Goal: Information Seeking & Learning: Learn about a topic

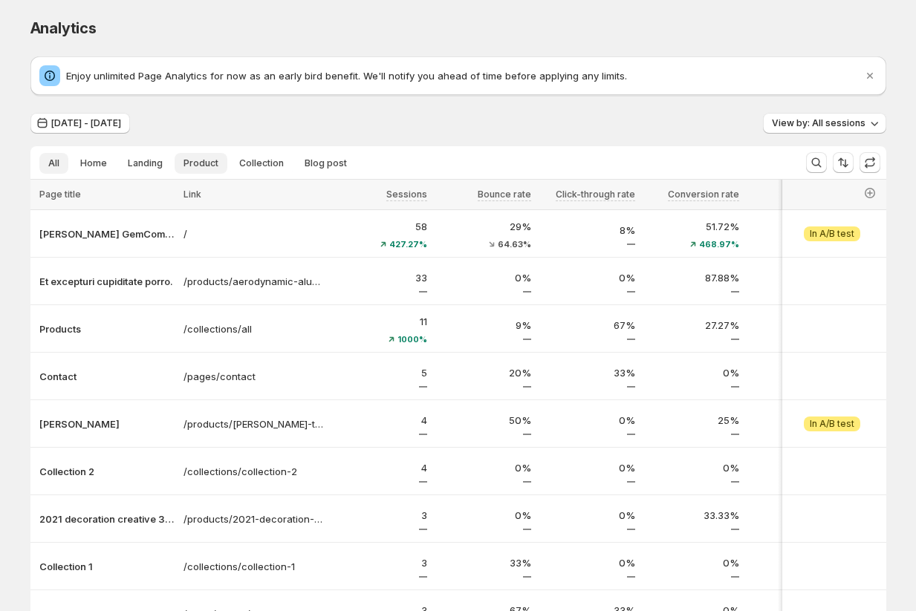
click at [206, 157] on span "Product" at bounding box center [200, 163] width 35 height 12
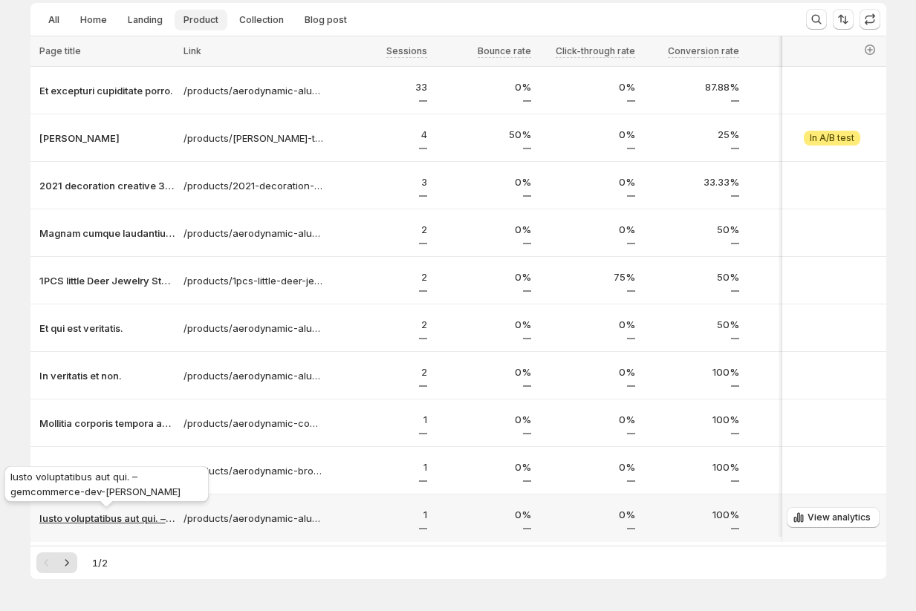
scroll to position [198, 0]
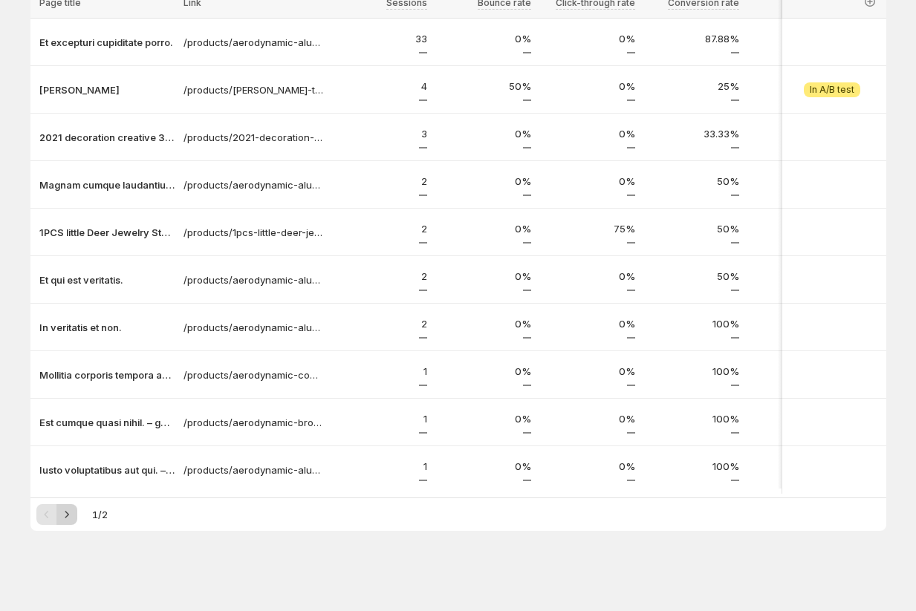
click at [68, 513] on icon "Next" at bounding box center [66, 514] width 15 height 15
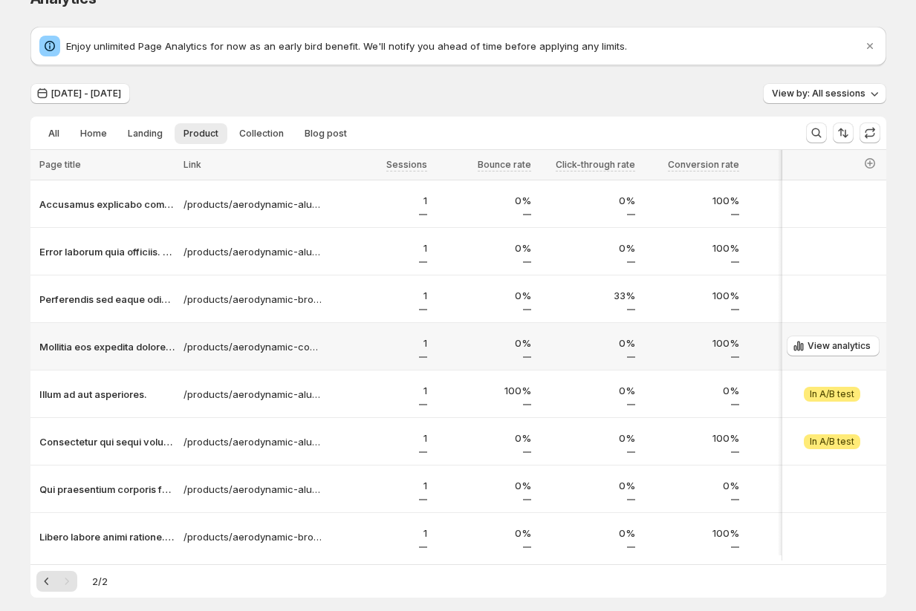
scroll to position [0, 0]
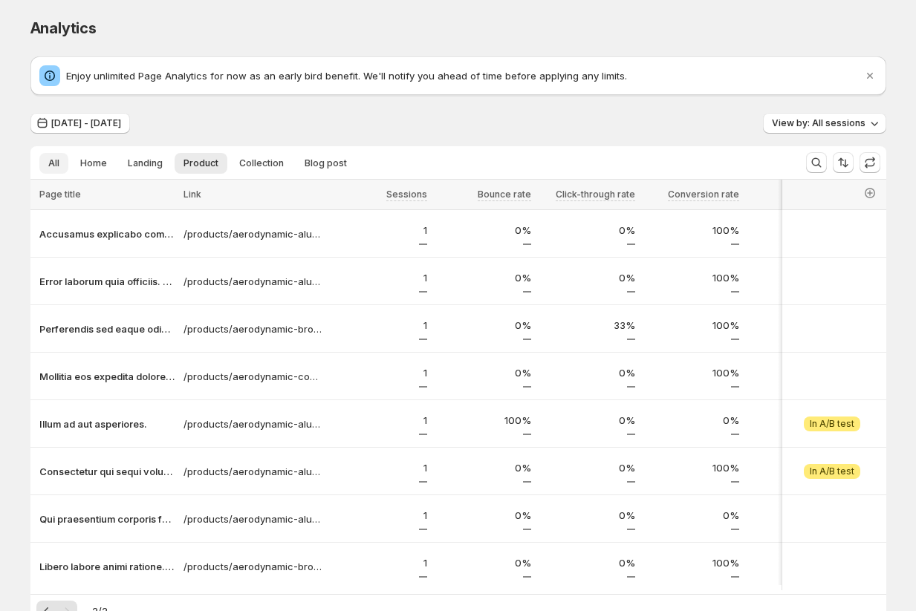
click at [56, 163] on span "All" at bounding box center [53, 163] width 11 height 12
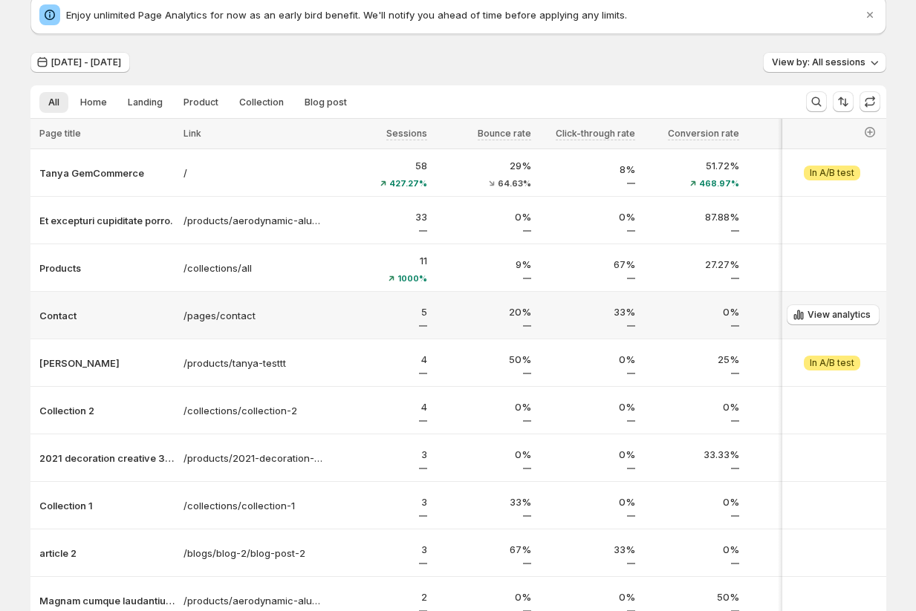
scroll to position [65, 0]
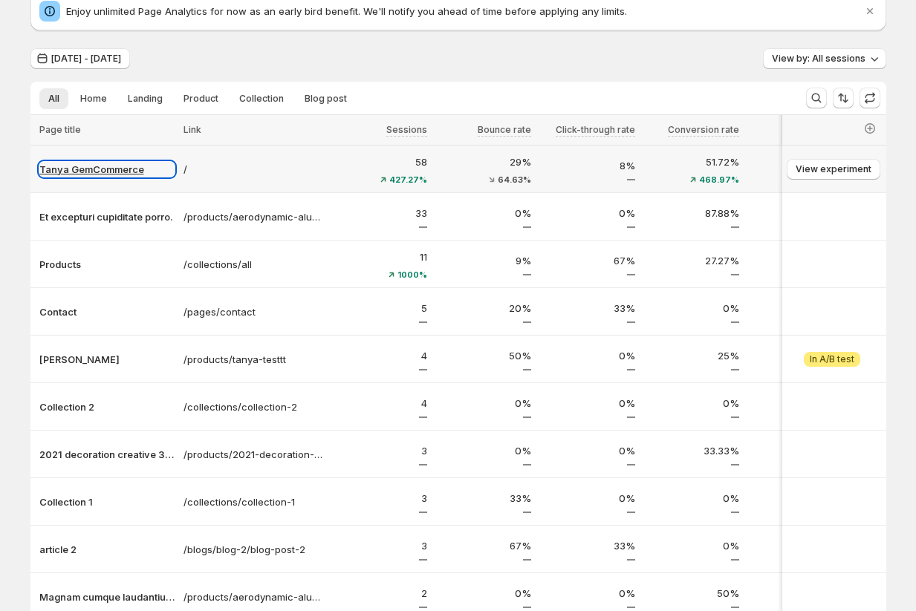
click at [97, 169] on p "[PERSON_NAME] GemCommerce" at bounding box center [106, 169] width 135 height 15
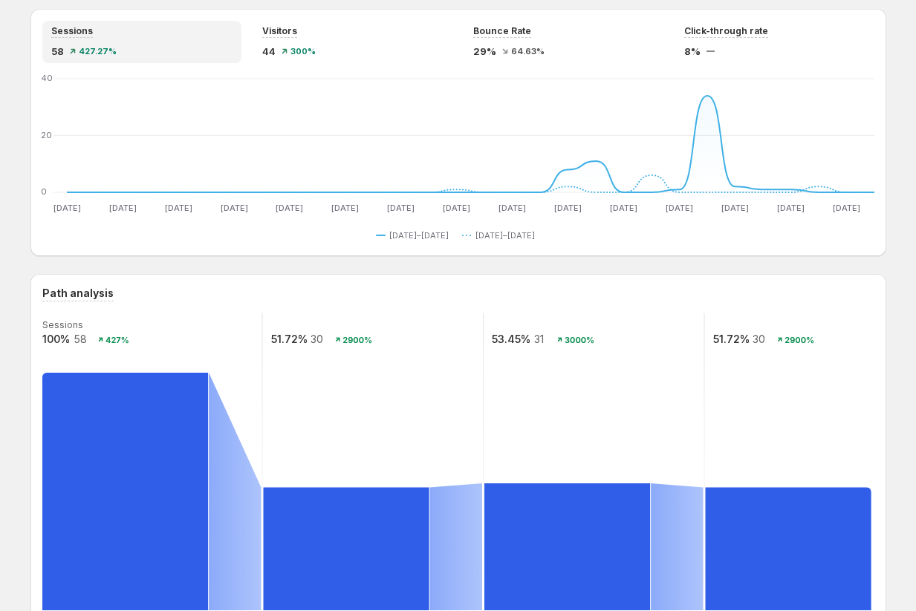
scroll to position [14, 0]
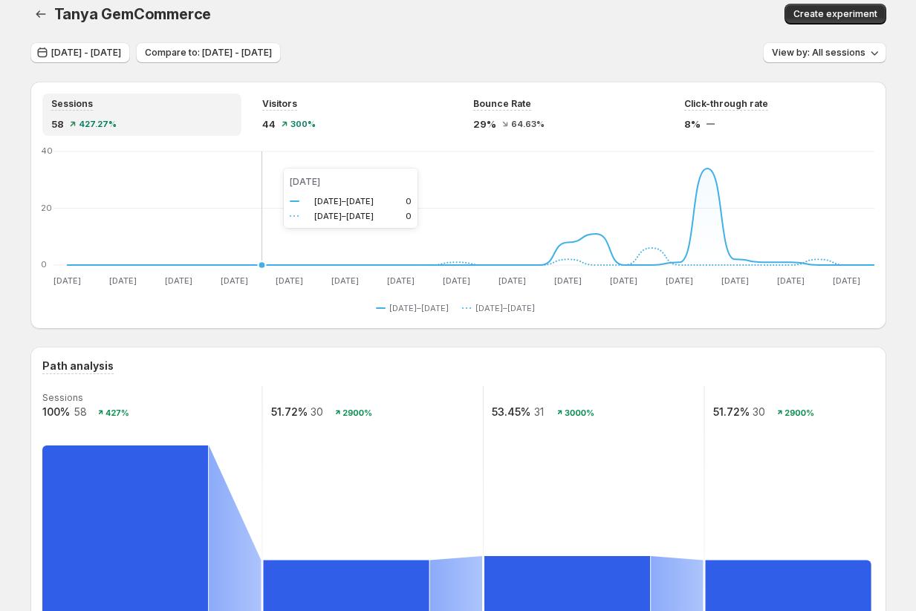
click at [267, 163] on icon "Jul 13 Jul 13 Jul 15 Jul 15 Jul 17 Jul 17 Jul 19 Jul 19 Jul 21 Jul 21 Jul 23 Ju…" at bounding box center [458, 218] width 832 height 140
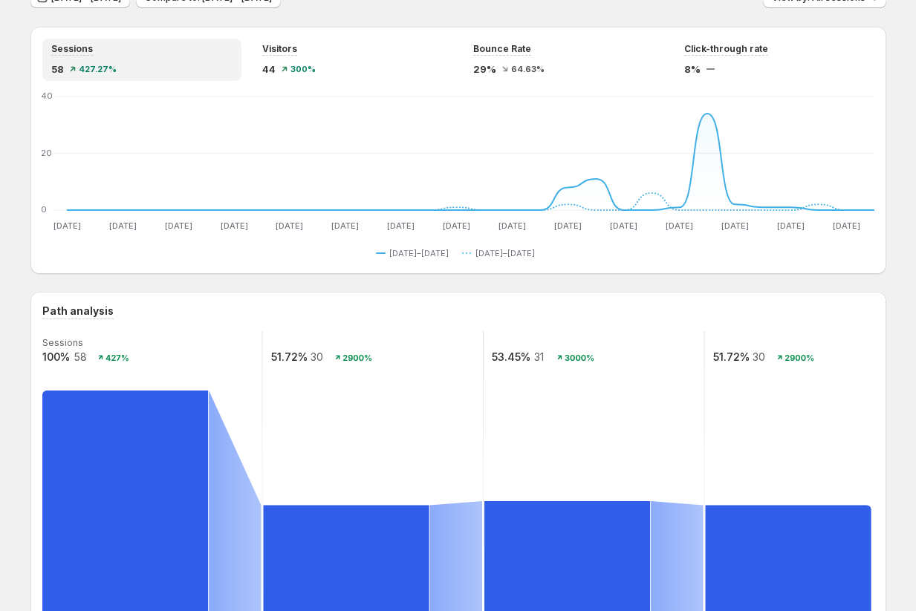
scroll to position [62, 0]
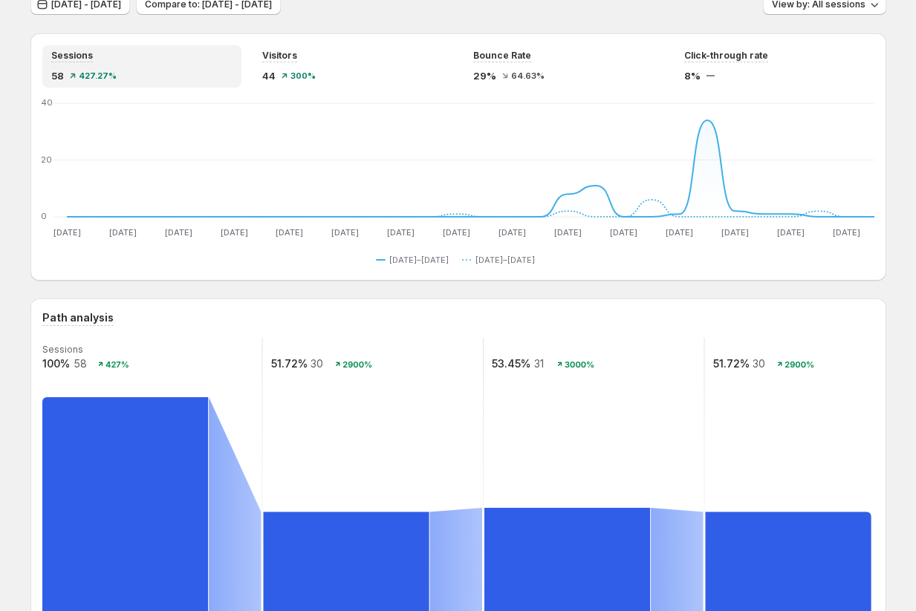
click at [130, 490] on rect at bounding box center [125, 516] width 166 height 238
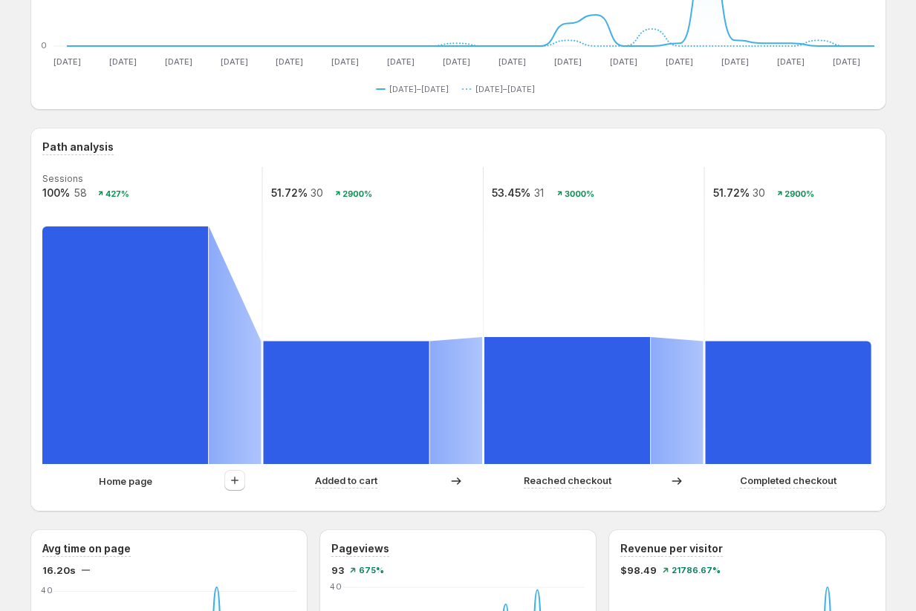
scroll to position [228, 0]
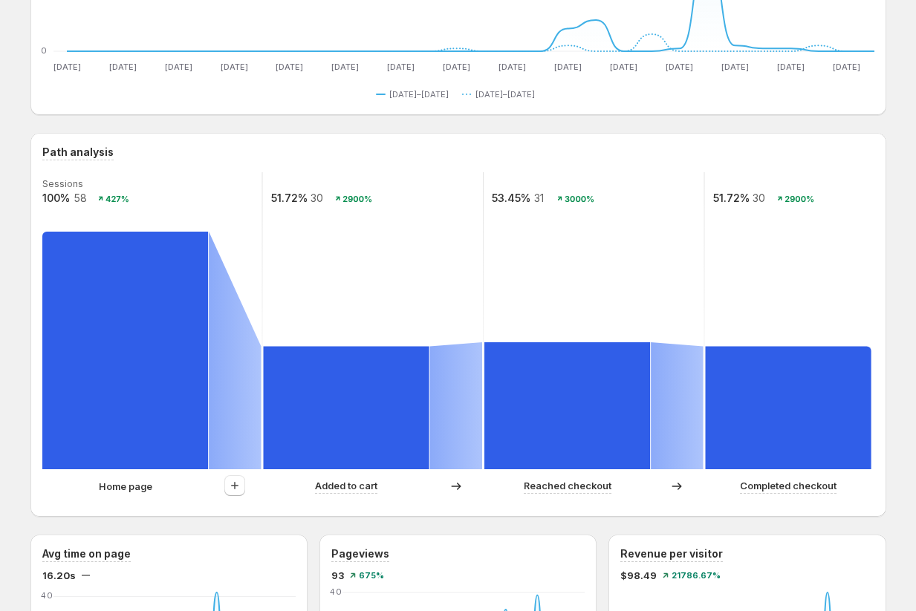
click at [136, 377] on rect at bounding box center [125, 351] width 166 height 238
click at [74, 322] on rect at bounding box center [125, 351] width 166 height 238
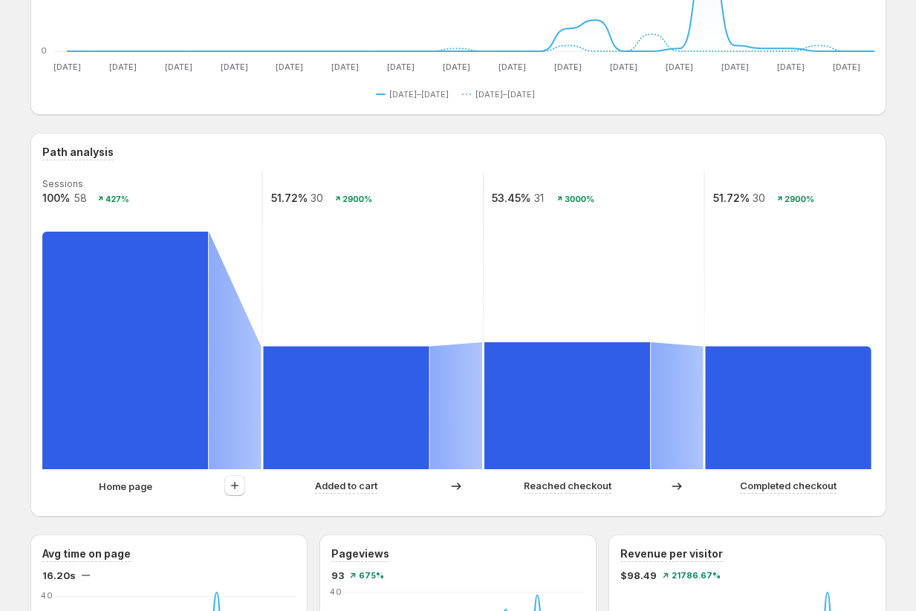
click at [146, 409] on rect at bounding box center [125, 351] width 166 height 238
click at [121, 378] on rect at bounding box center [125, 351] width 166 height 238
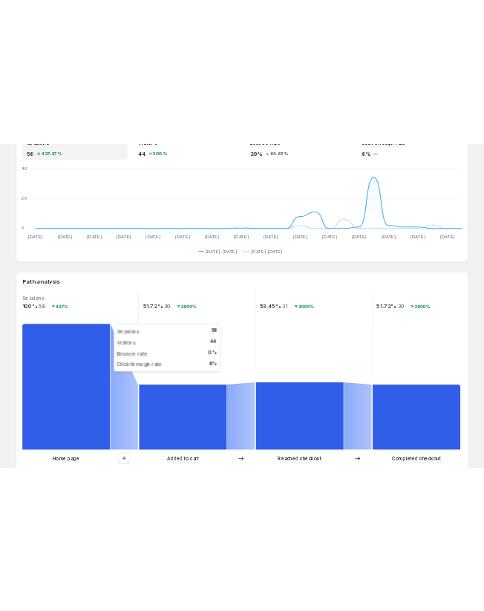
scroll to position [120, 0]
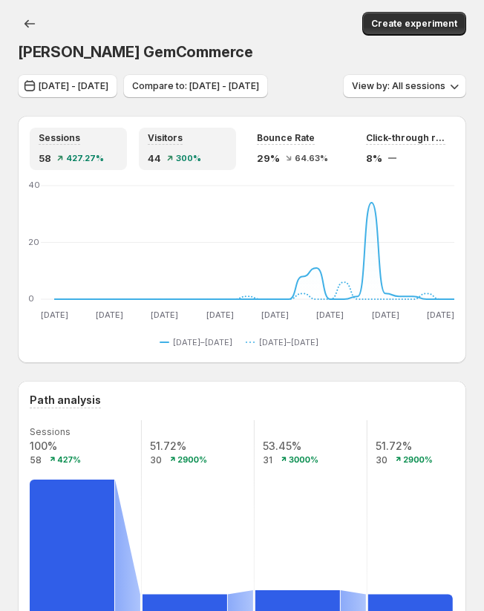
click at [205, 154] on div "Visitors 44 300%" at bounding box center [187, 149] width 97 height 42
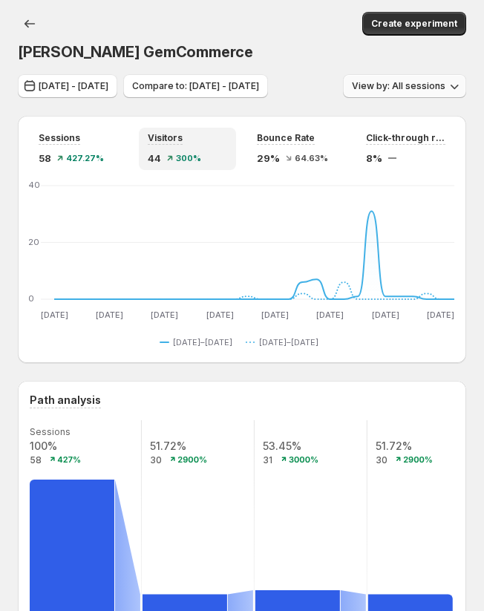
click at [343, 98] on button "View by: All sessions" at bounding box center [404, 86] width 123 height 24
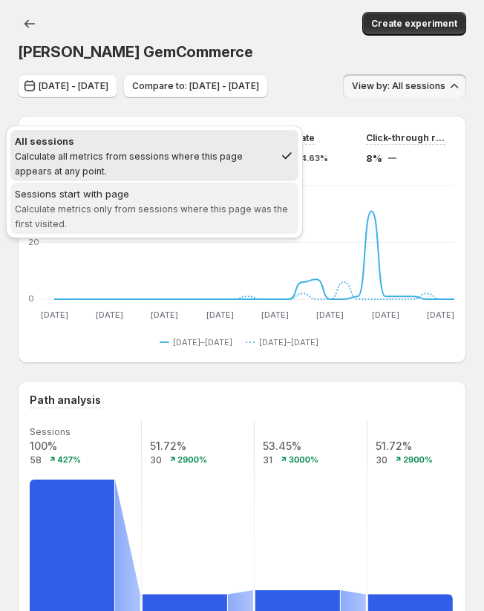
click at [93, 190] on div "Sessions start with page" at bounding box center [154, 193] width 279 height 15
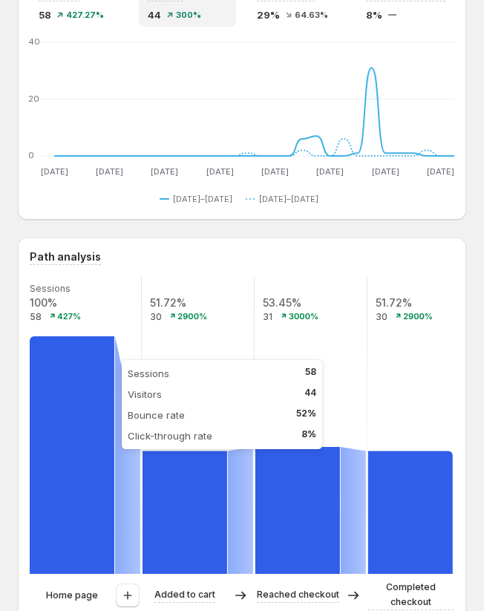
scroll to position [132, 0]
